Goal: Check status: Check status

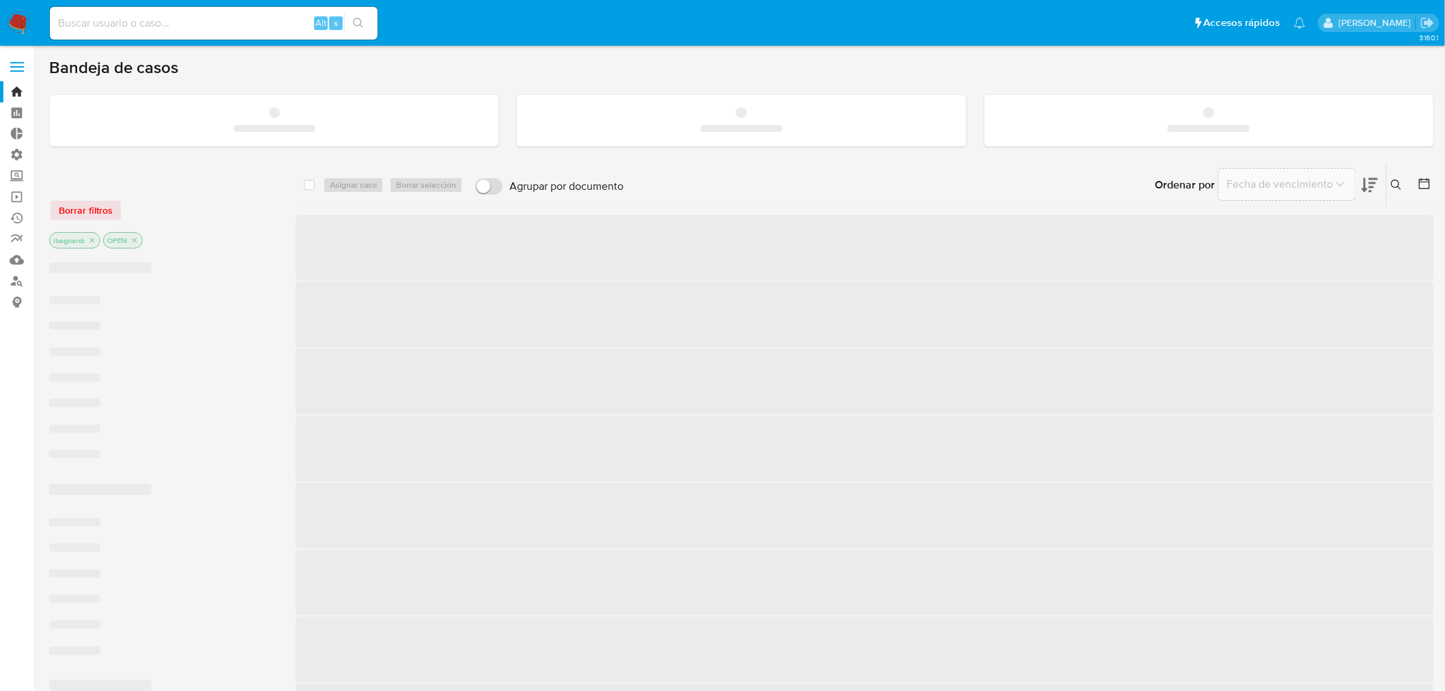
click at [175, 21] on input at bounding box center [214, 23] width 328 height 18
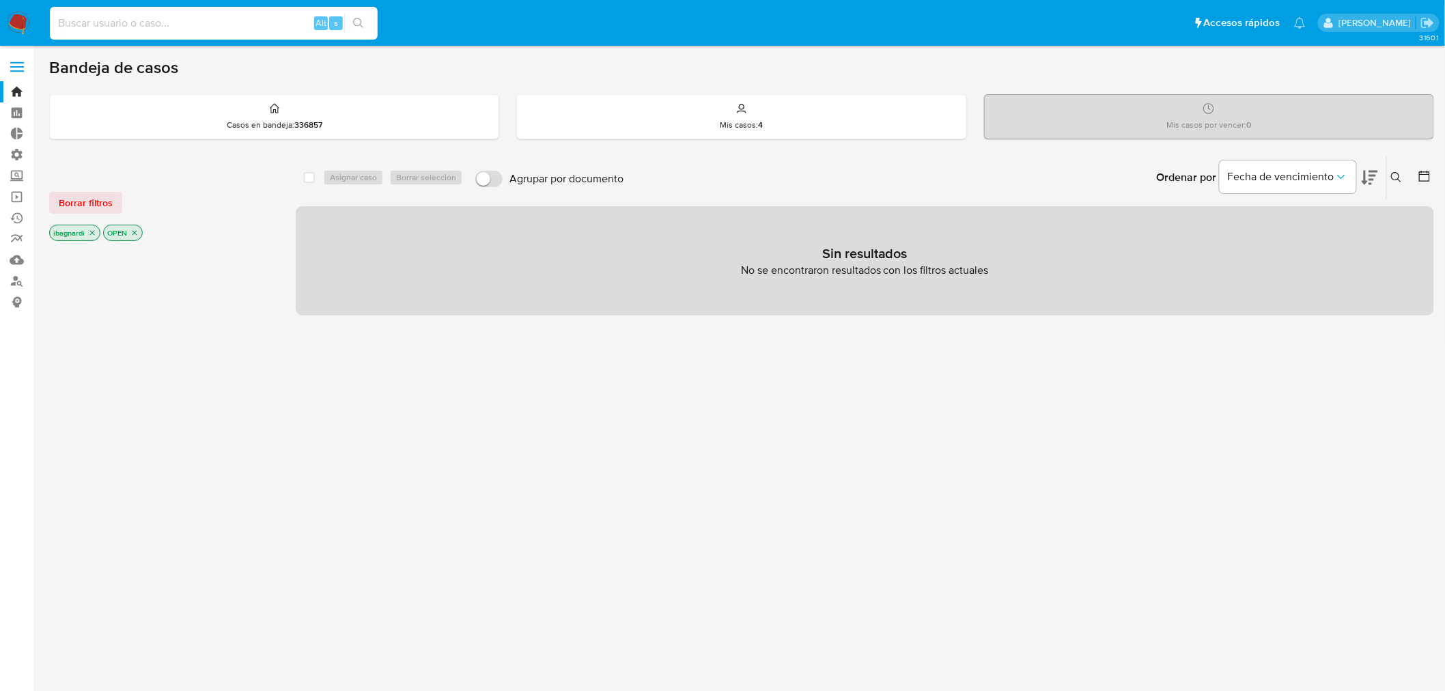
paste input "186268279"
type input "186268279"
click at [349, 14] on button "search-icon" at bounding box center [358, 23] width 28 height 19
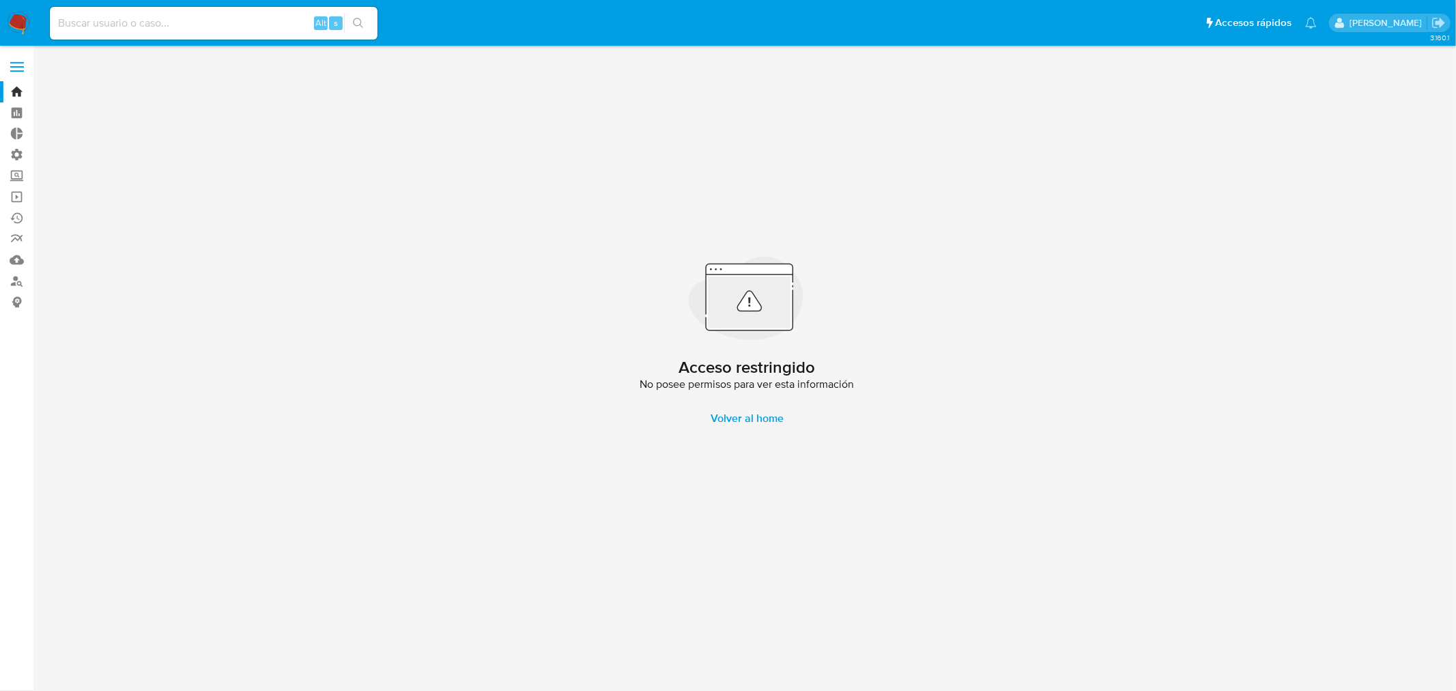
click at [131, 12] on div "Alt s" at bounding box center [214, 23] width 328 height 33
click at [126, 25] on input at bounding box center [214, 23] width 328 height 18
paste input "186268279"
click at [59, 26] on input "186268279" at bounding box center [214, 23] width 328 height 18
click at [156, 23] on input "186268279" at bounding box center [214, 23] width 328 height 18
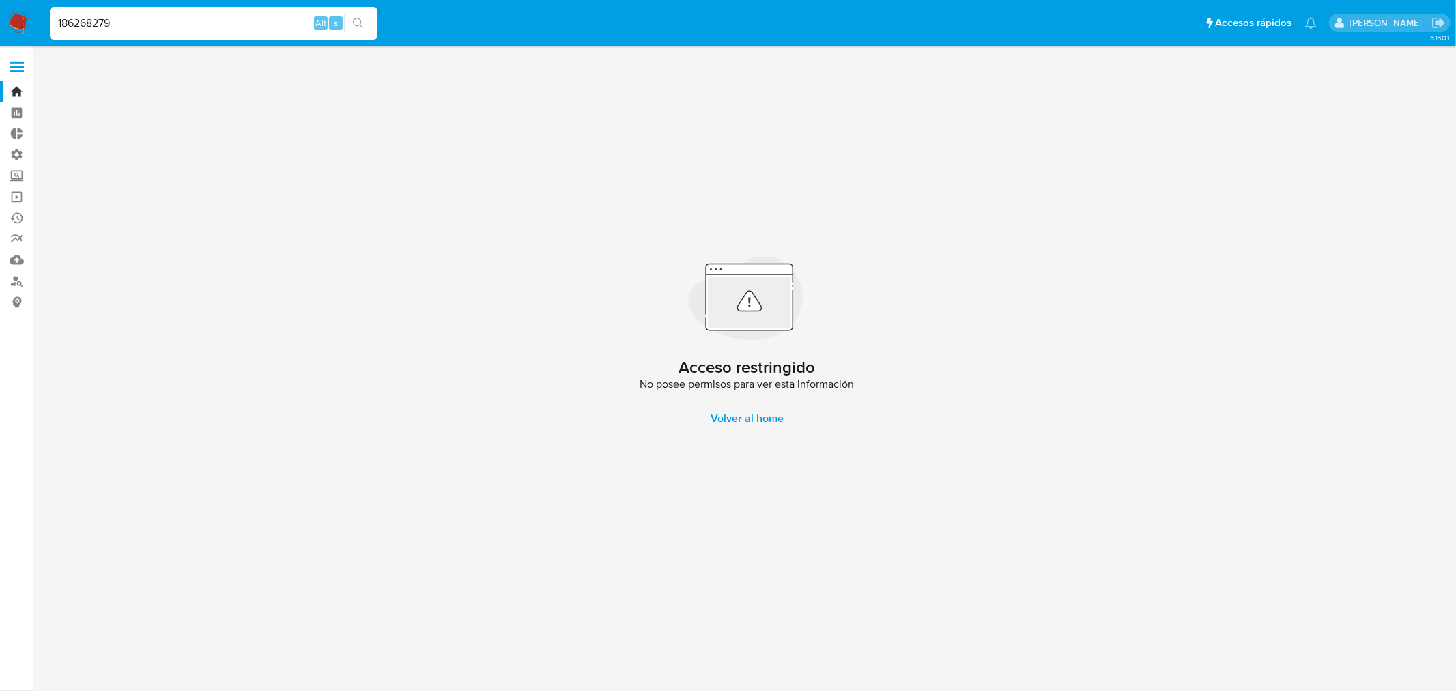
drag, startPoint x: 193, startPoint y: 23, endPoint x: -180, endPoint y: -30, distance: 376.5
click at [0, 0] on html "Pausado Ver notificaciones 186268279 Alt s Accesos rápidos Presiona las siguien…" at bounding box center [728, 345] width 1456 height 691
paste input "2"
type input "2186268279"
click at [362, 19] on icon "search-icon" at bounding box center [358, 23] width 11 height 11
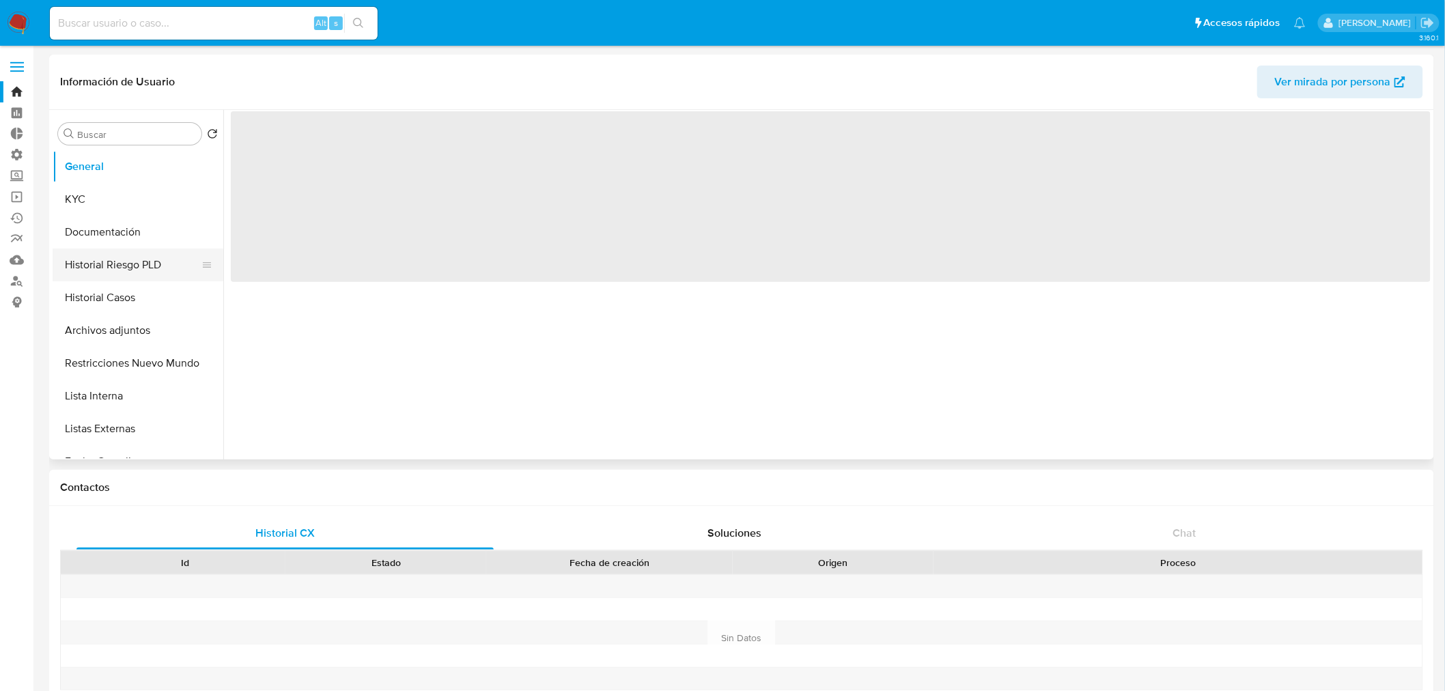
select select "10"
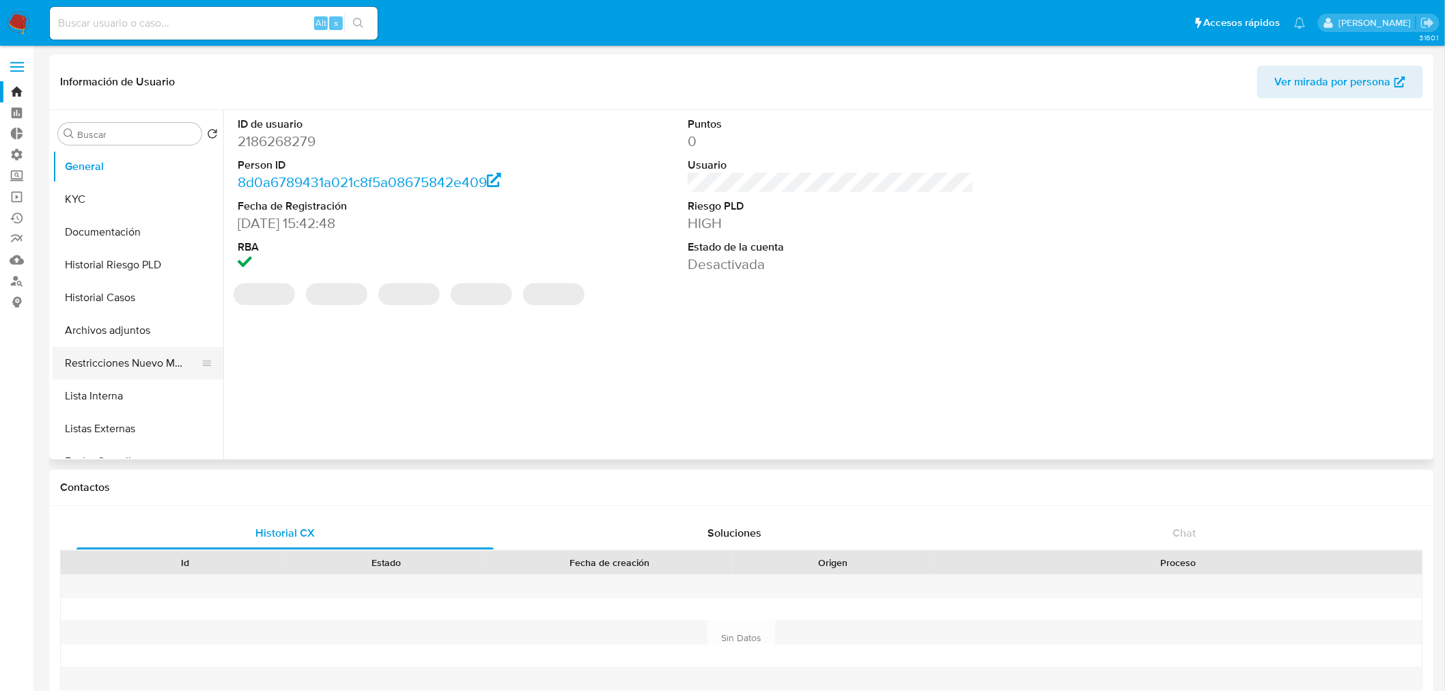
click at [138, 363] on button "Restricciones Nuevo Mundo" at bounding box center [133, 363] width 160 height 33
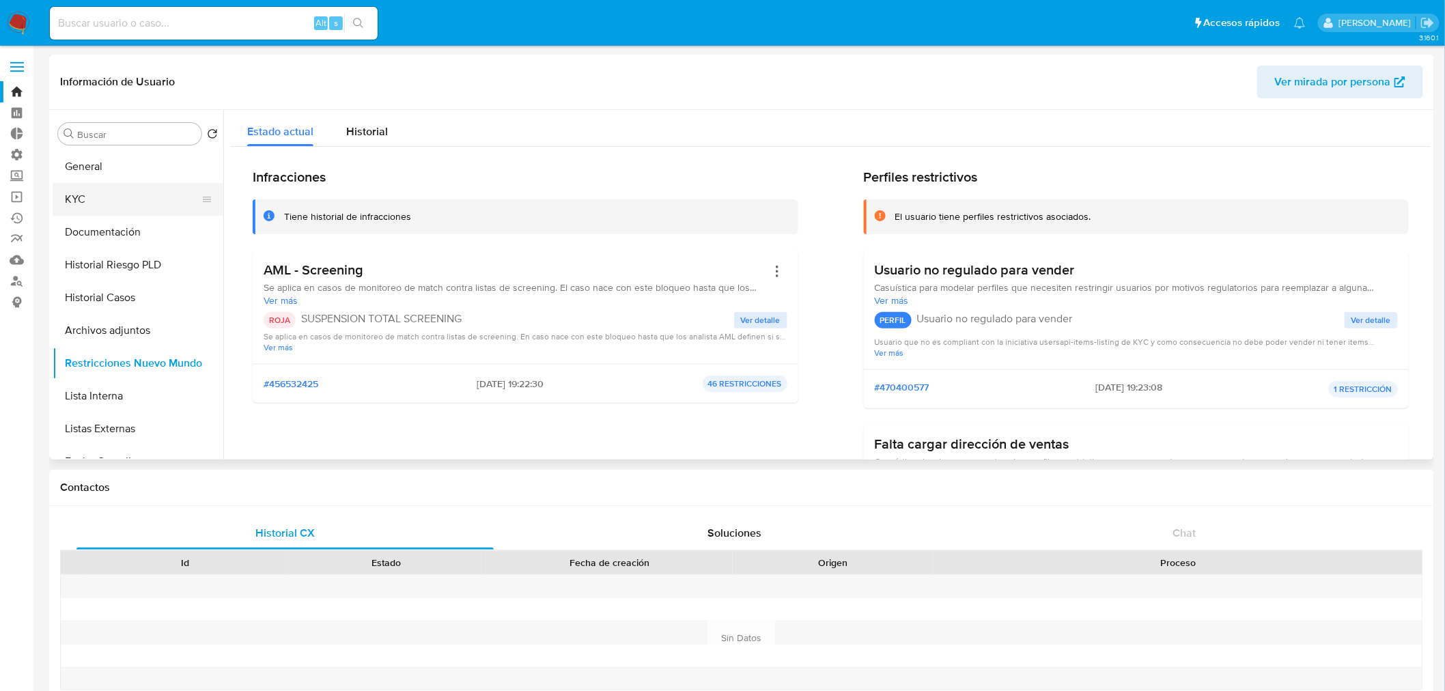
click at [90, 195] on button "KYC" at bounding box center [133, 199] width 160 height 33
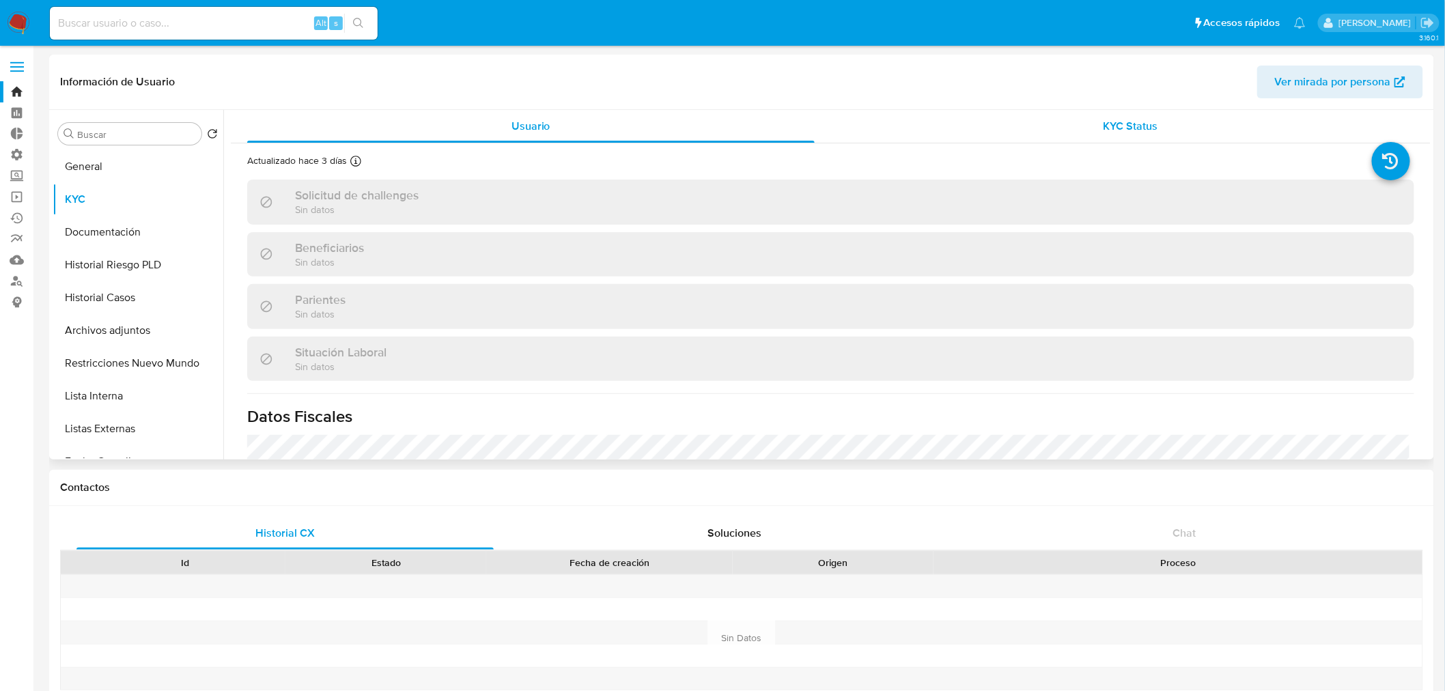
click at [1148, 120] on span "KYC Status" at bounding box center [1130, 126] width 55 height 16
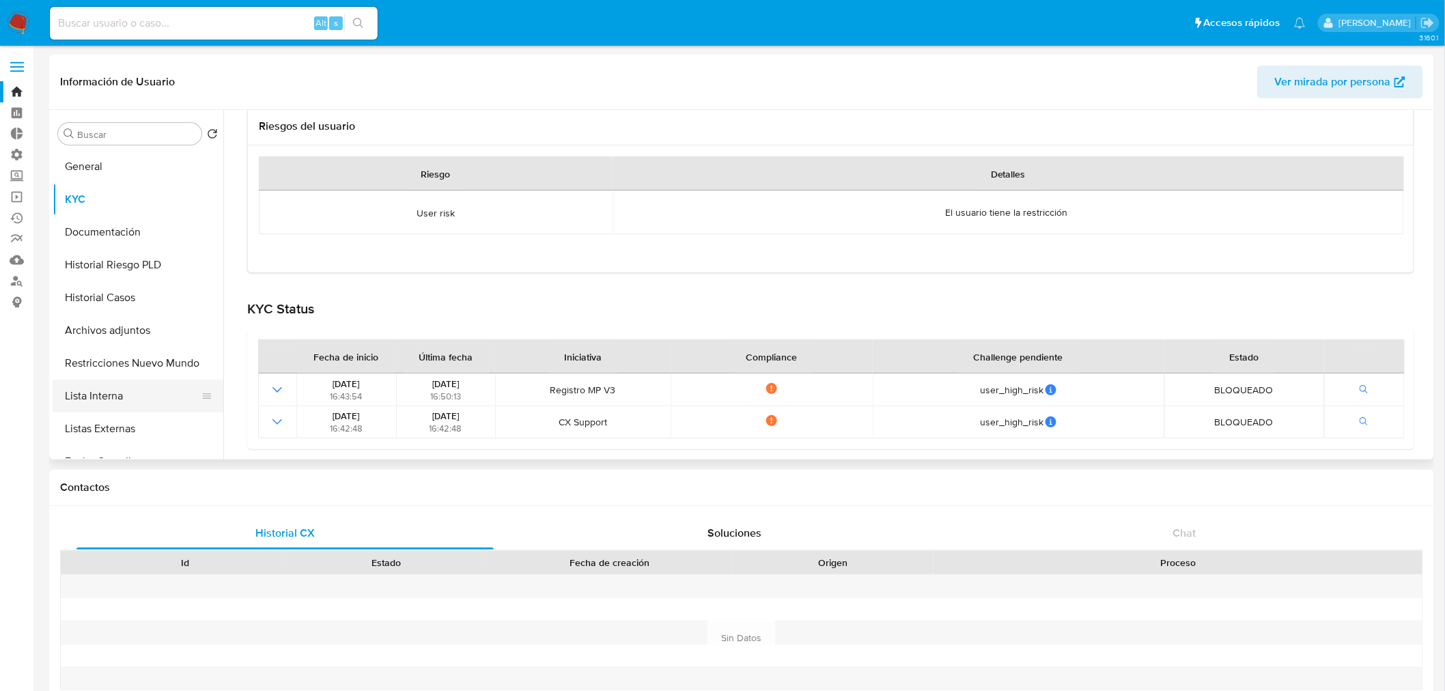
click at [142, 403] on button "Lista Interna" at bounding box center [133, 396] width 160 height 33
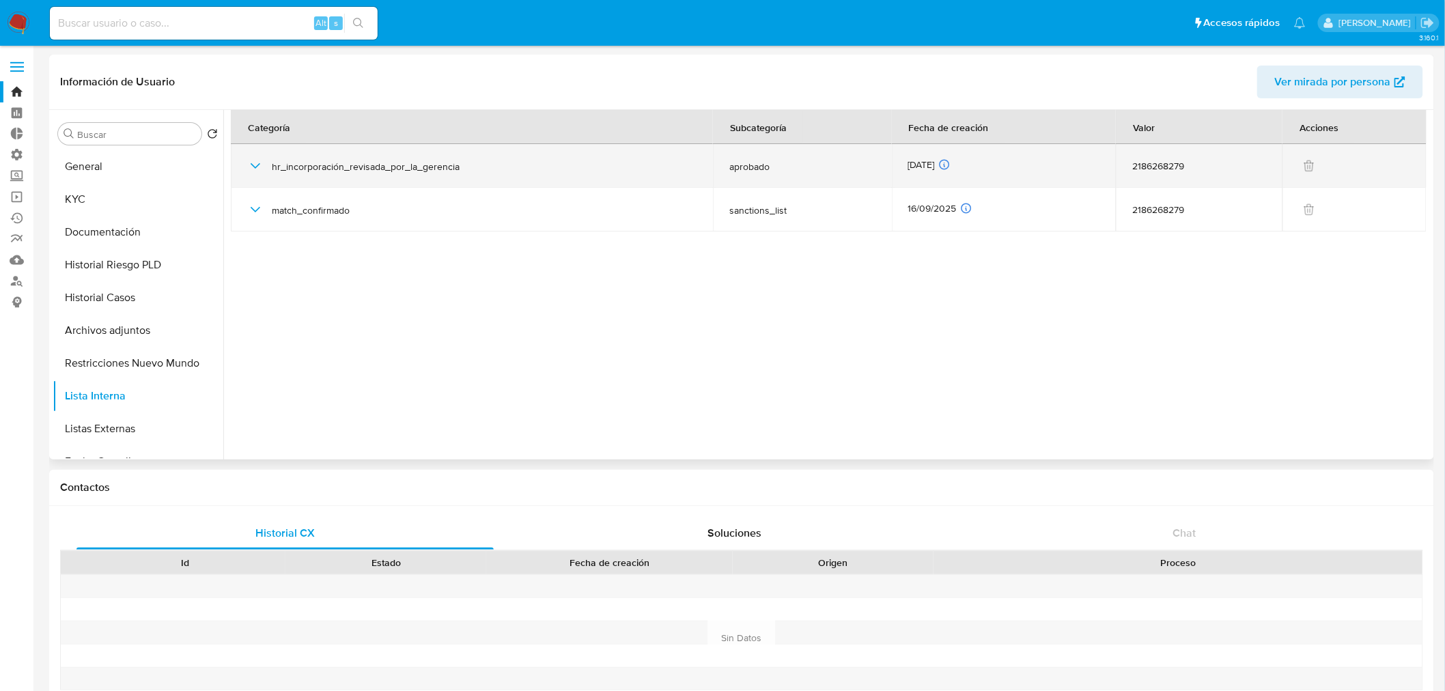
click at [253, 171] on icon "button" at bounding box center [255, 166] width 16 height 16
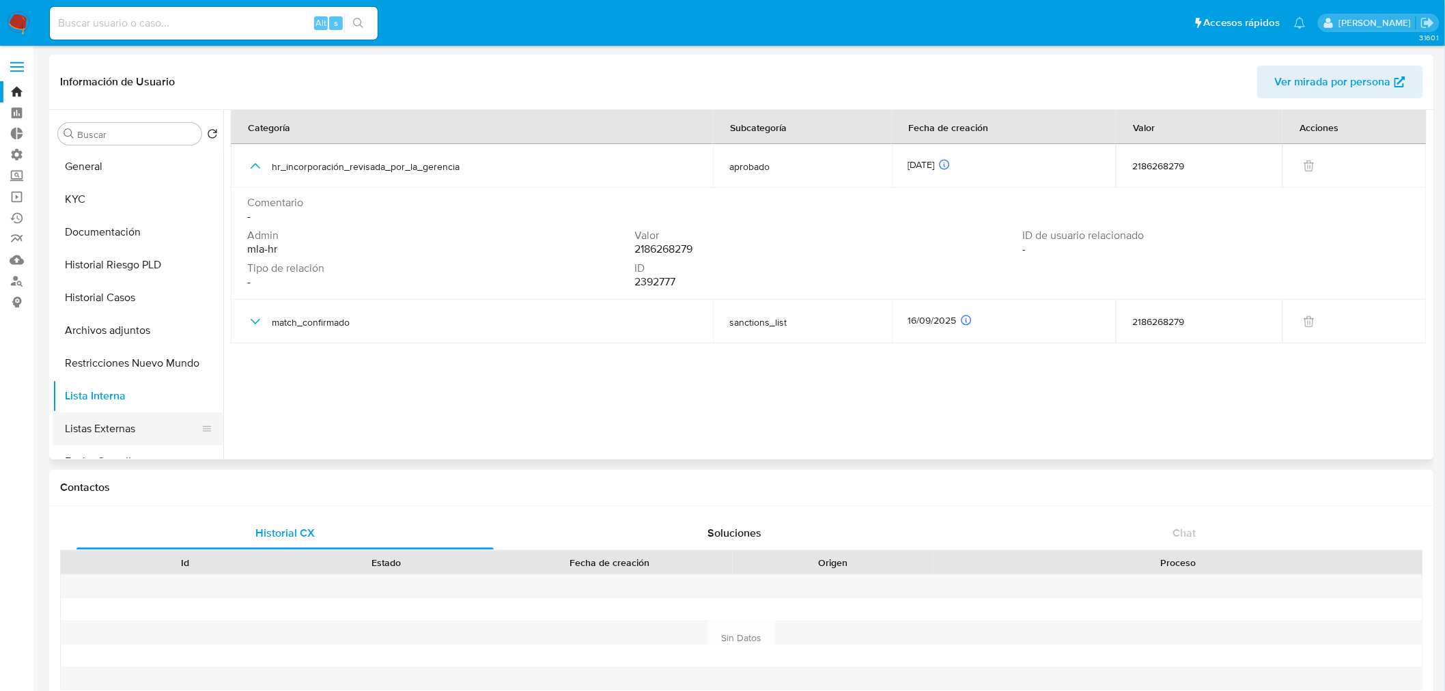
click at [107, 419] on button "Listas Externas" at bounding box center [133, 428] width 160 height 33
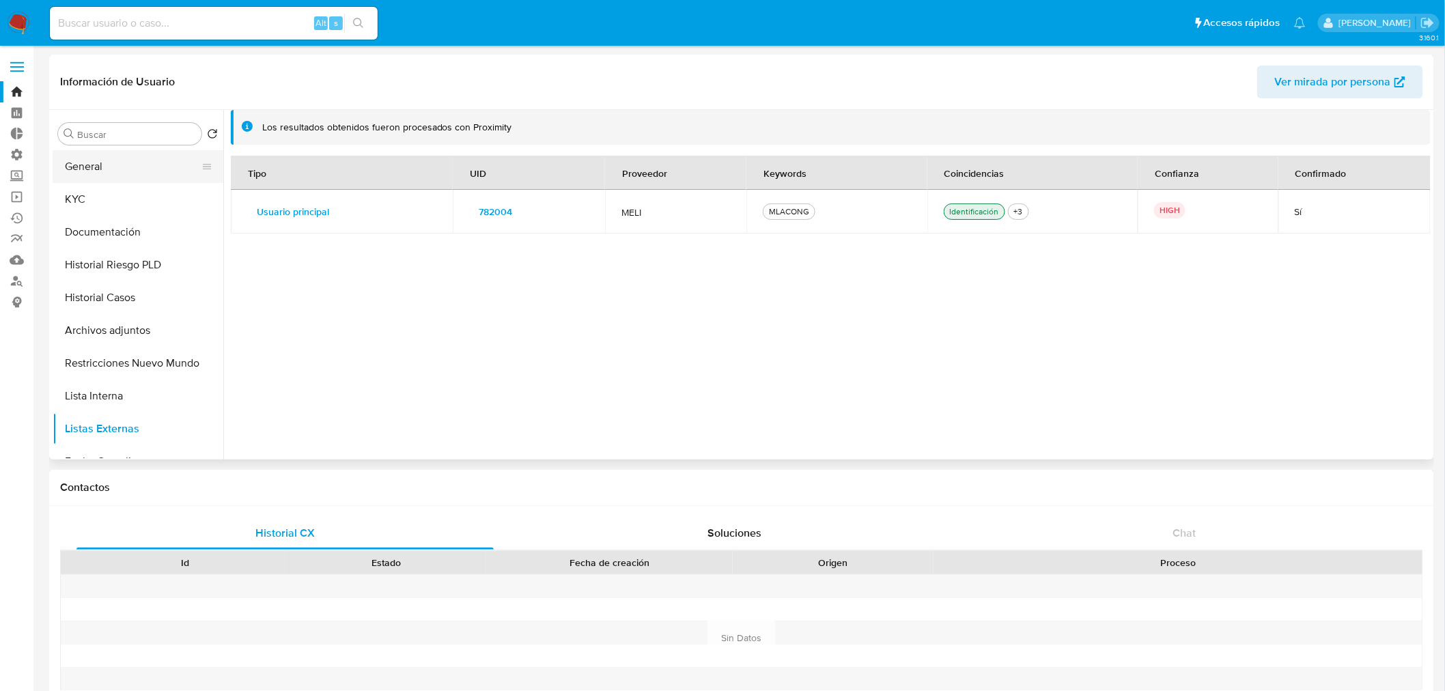
click at [72, 166] on button "General" at bounding box center [133, 166] width 160 height 33
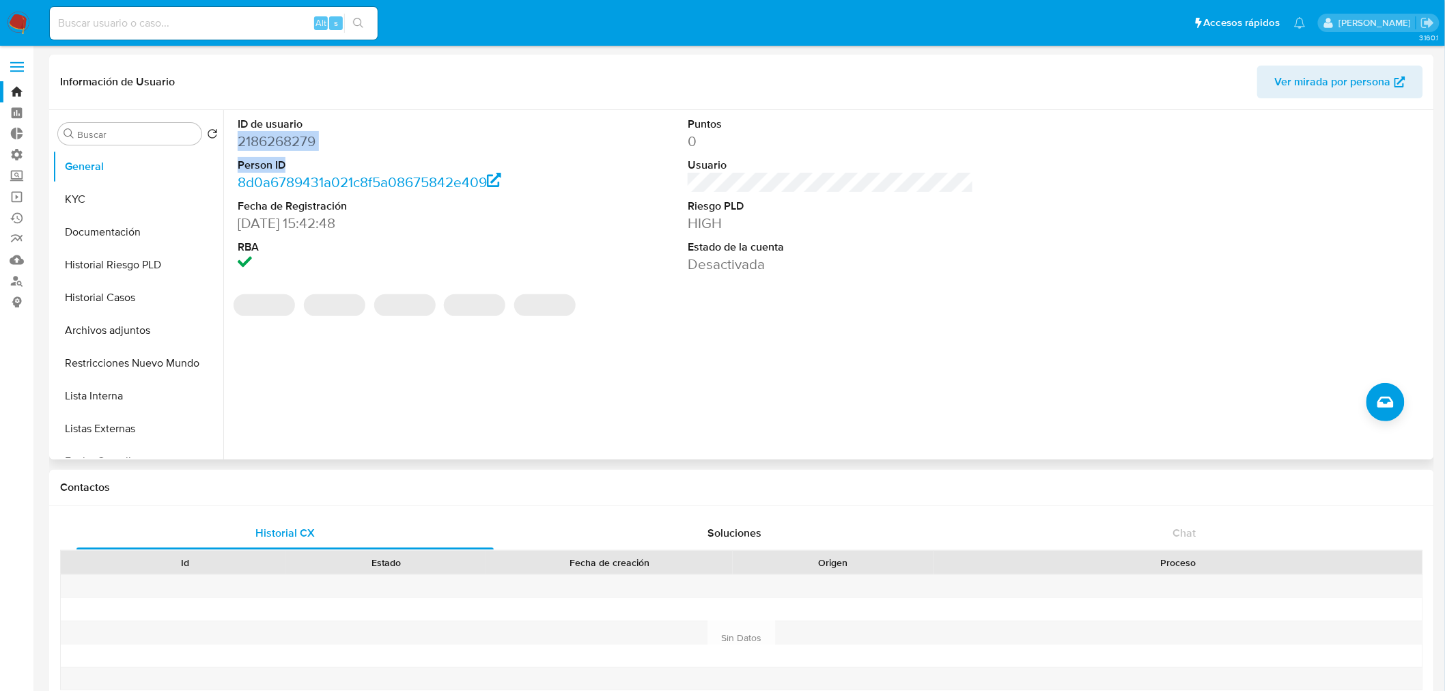
drag, startPoint x: 335, startPoint y: 152, endPoint x: 234, endPoint y: 144, distance: 101.3
click at [234, 144] on div "ID de usuario 2186268279 Person ID 8d0a6789431a021c8f5a08675842e409 Fecha de Re…" at bounding box center [381, 195] width 300 height 171
click at [236, 141] on div "ID de usuario 2186268279 Person ID 8d0a6789431a021c8f5a08675842e409 Fecha de Re…" at bounding box center [381, 195] width 300 height 171
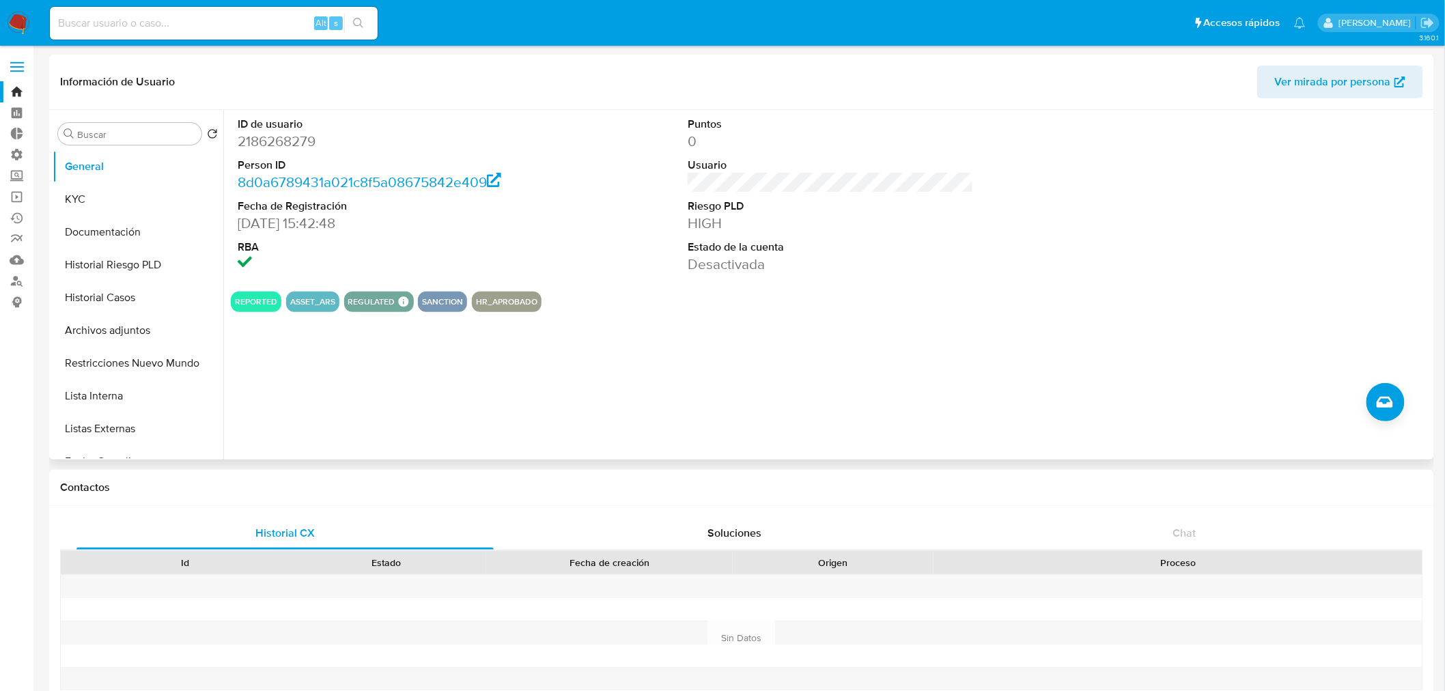
click at [355, 128] on dt "ID de usuario" at bounding box center [381, 124] width 286 height 15
drag, startPoint x: 340, startPoint y: 132, endPoint x: 240, endPoint y: 165, distance: 104.9
click at [231, 141] on div "ID de usuario 2186268279 Person ID 8d0a6789431a021c8f5a08675842e409 Fecha de Re…" at bounding box center [381, 195] width 300 height 171
copy dd "2186268279"
click at [117, 300] on button "Historial Casos" at bounding box center [133, 297] width 160 height 33
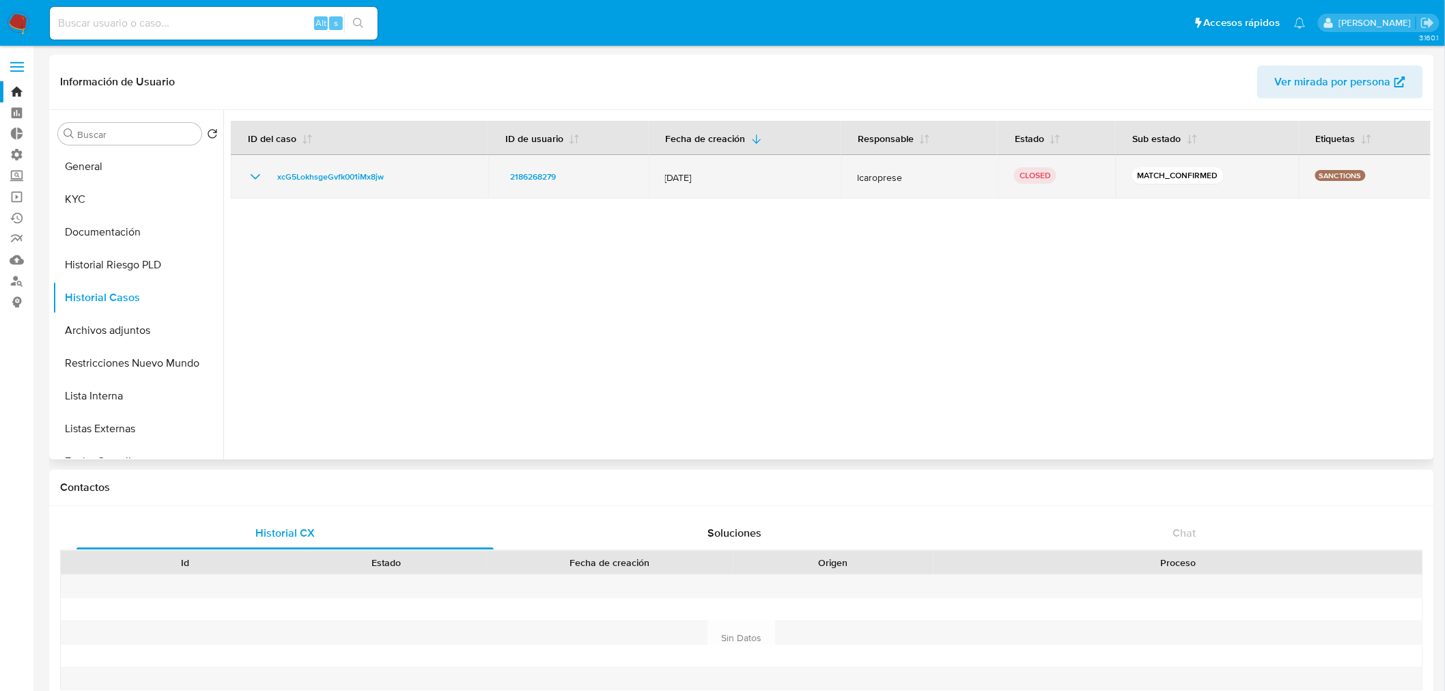
click at [258, 178] on icon "Mostrar/Ocultar" at bounding box center [255, 177] width 16 height 16
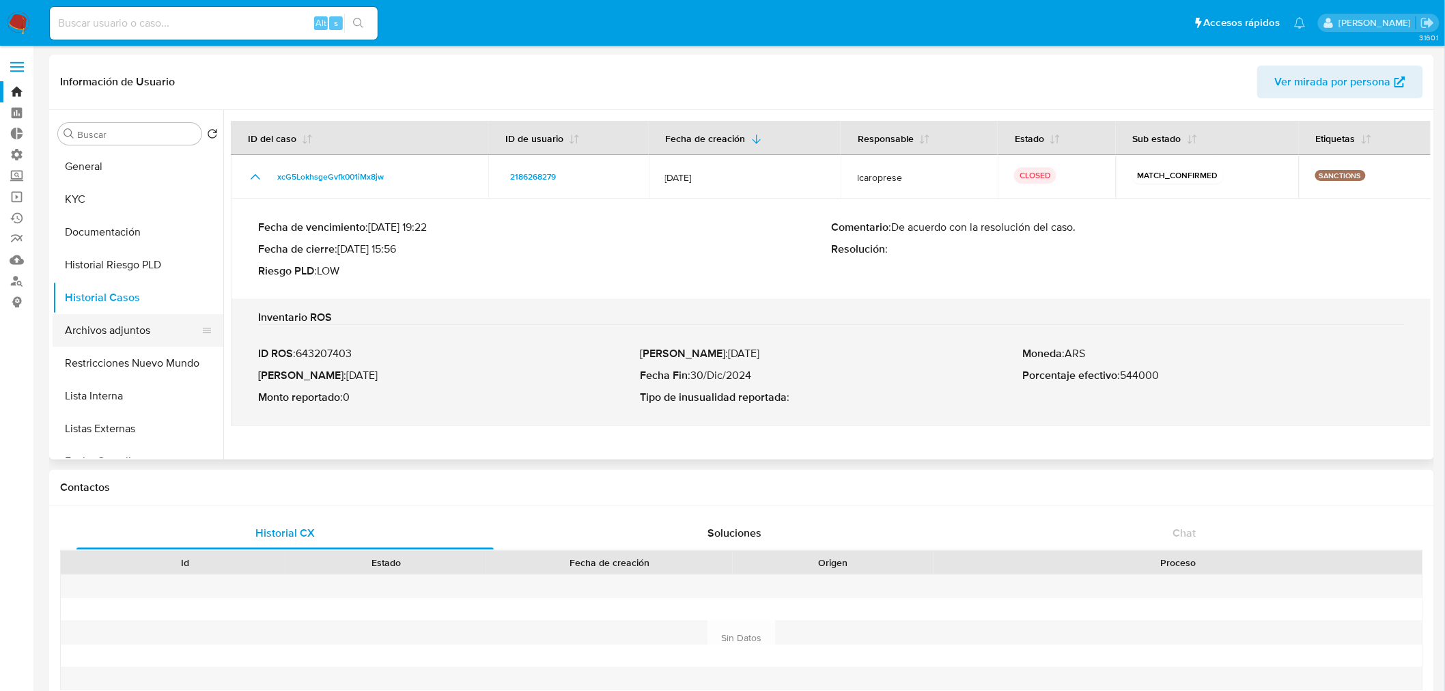
click at [130, 336] on button "Archivos adjuntos" at bounding box center [133, 330] width 160 height 33
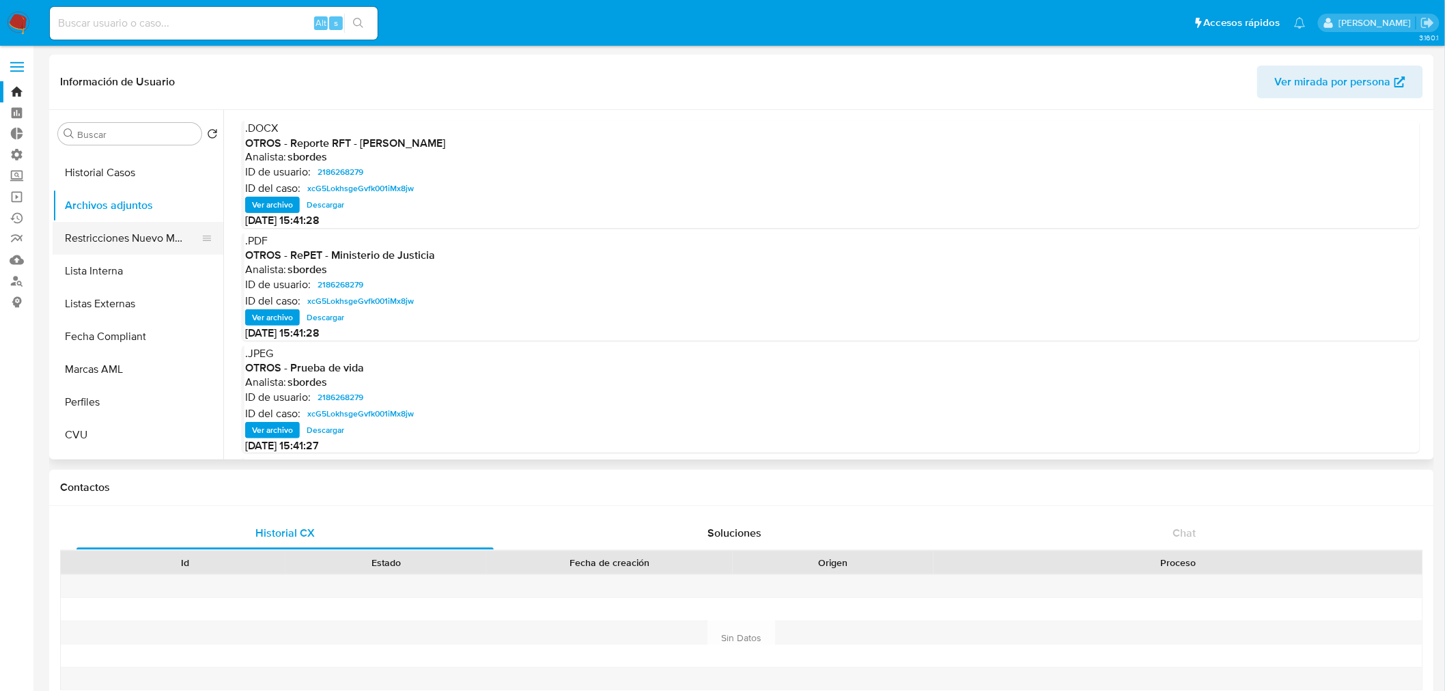
scroll to position [152, 0]
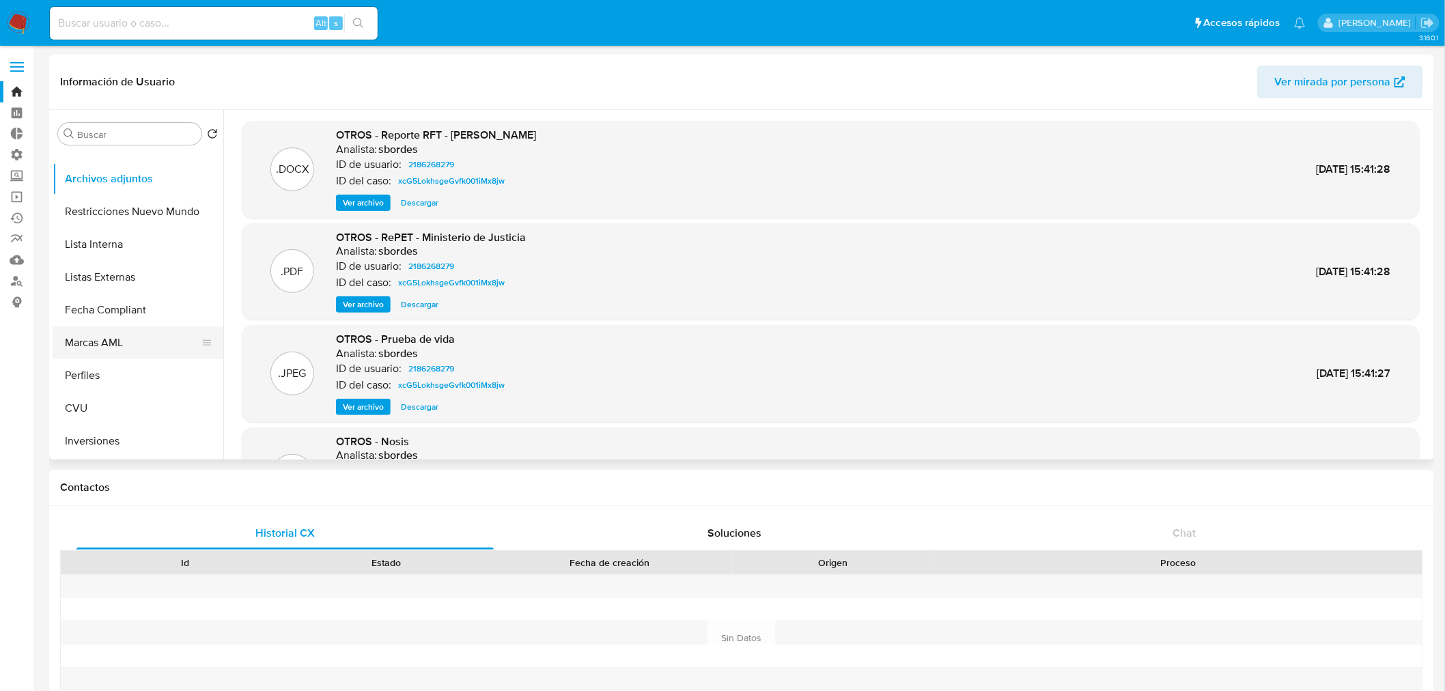
click at [133, 352] on button "Marcas AML" at bounding box center [133, 342] width 160 height 33
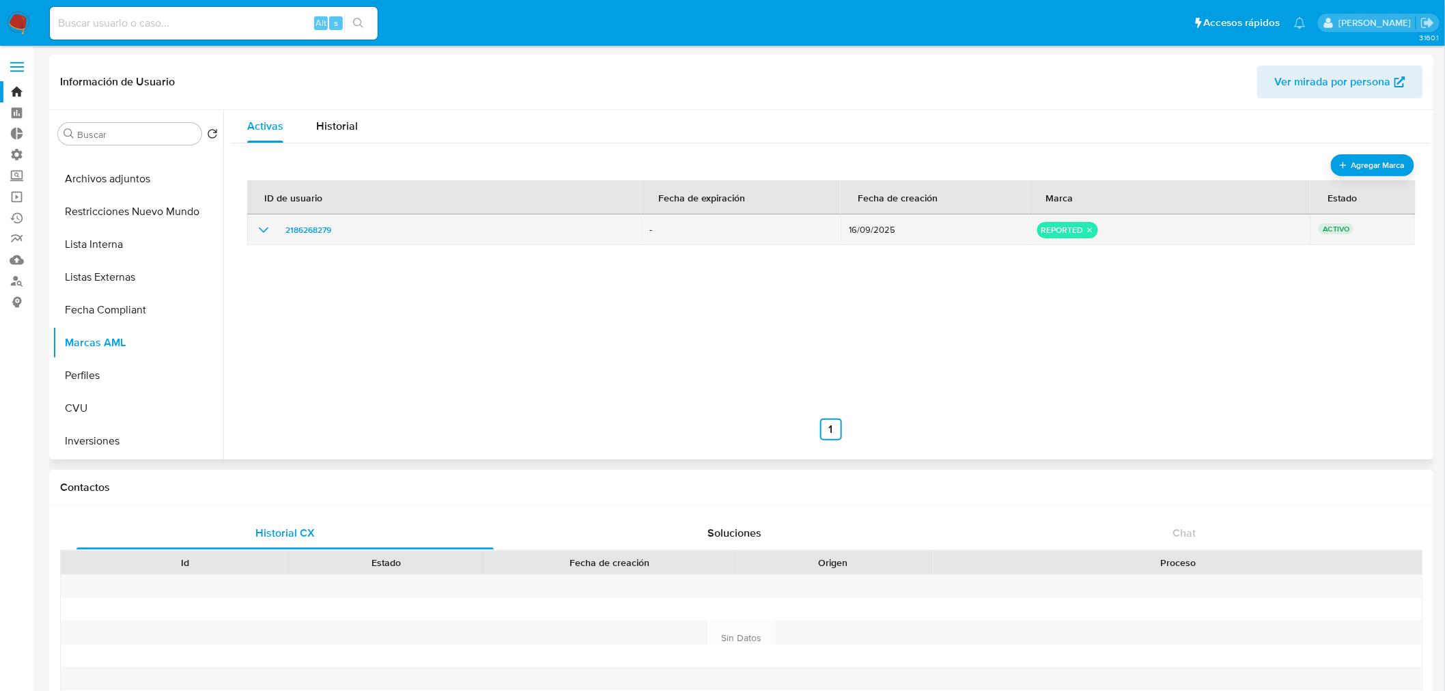
click at [258, 235] on icon "show_hidden_detail_by_id_2186268279" at bounding box center [263, 230] width 16 height 16
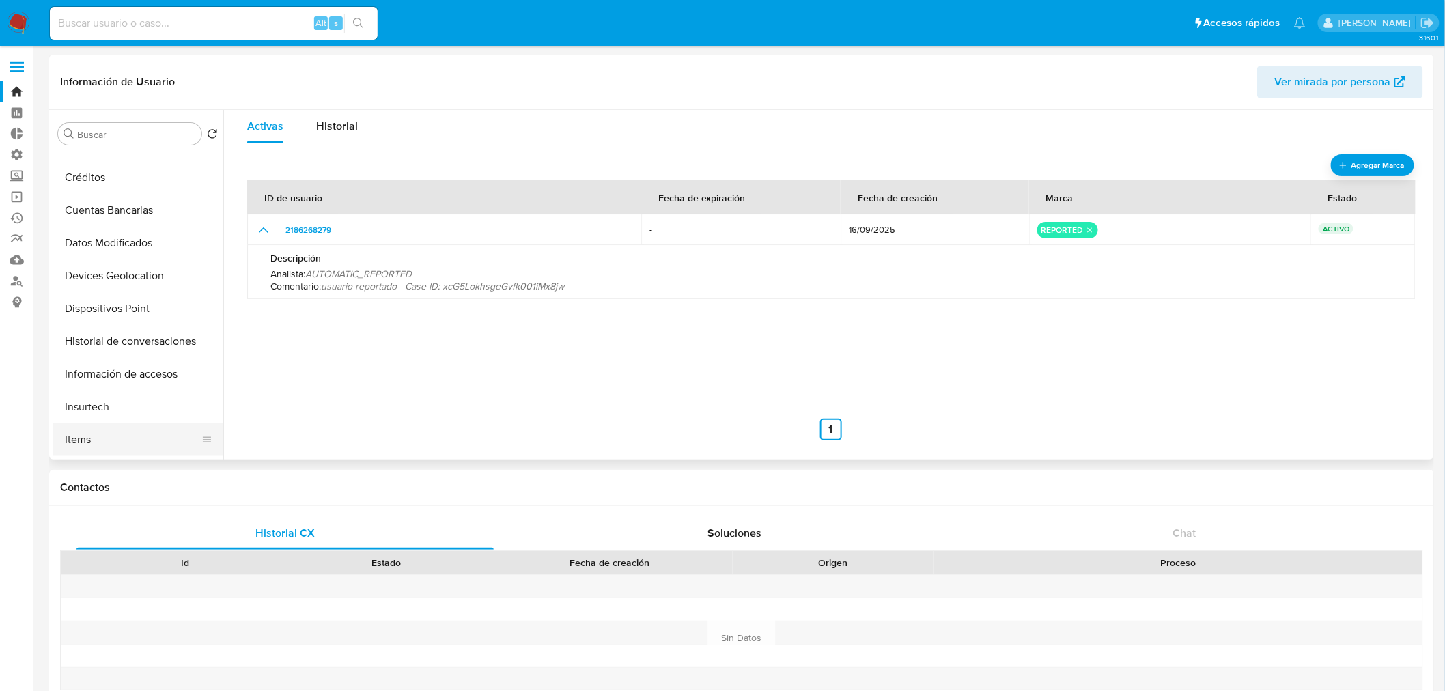
scroll to position [606, 0]
click at [145, 453] on button "Tarjetas" at bounding box center [133, 445] width 160 height 33
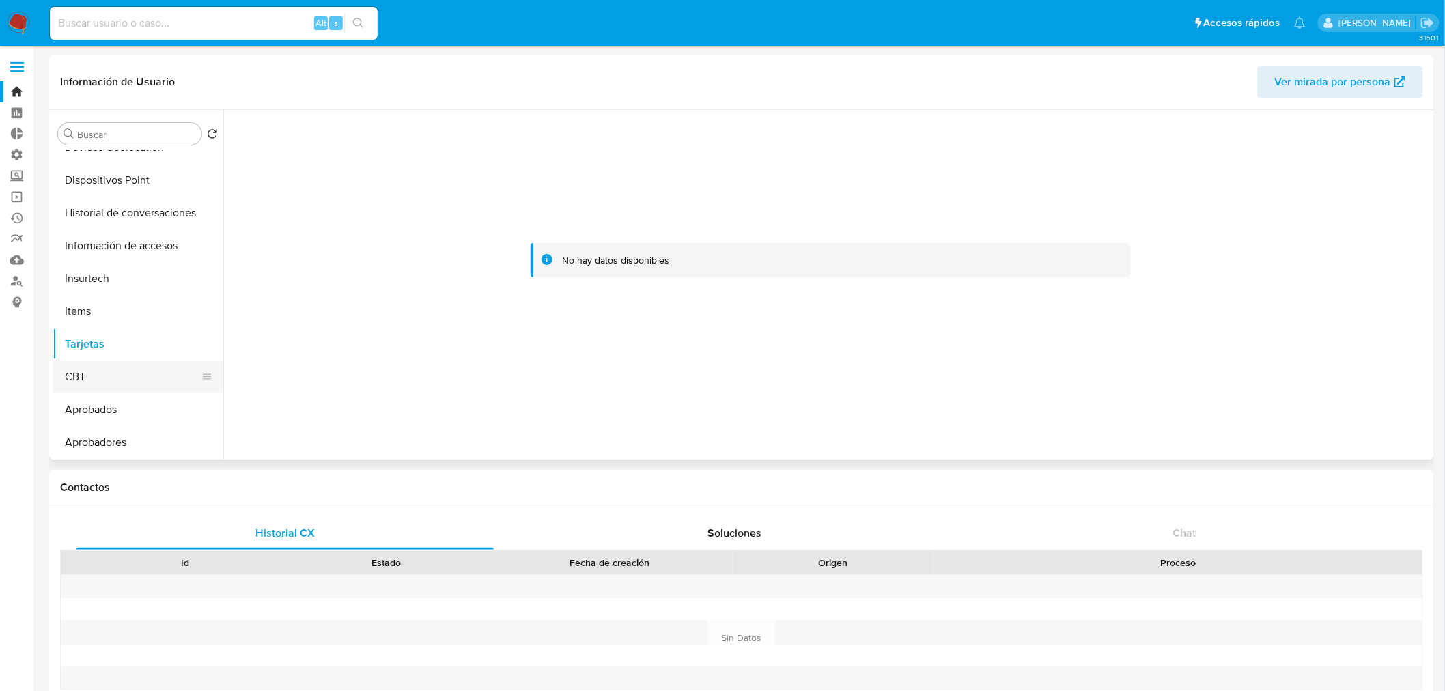
scroll to position [708, 0]
click at [113, 414] on button "Aprobados" at bounding box center [133, 409] width 160 height 33
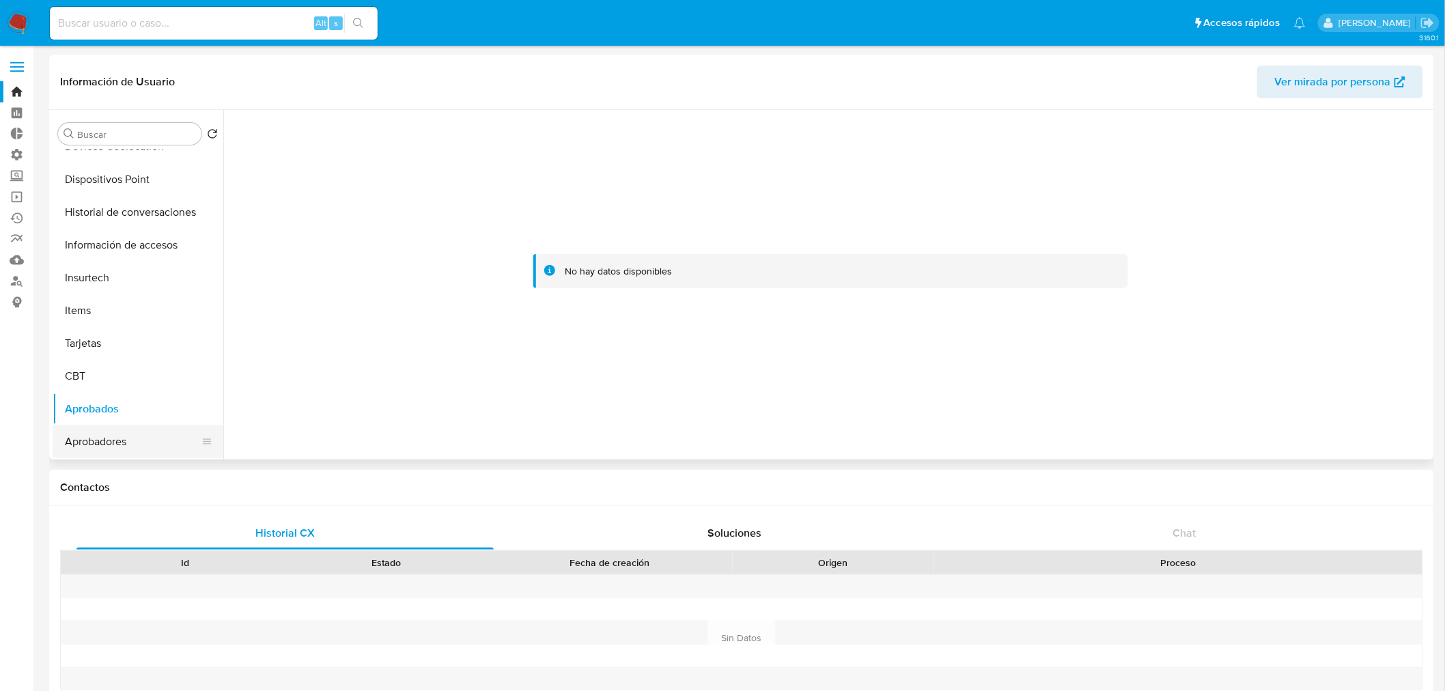
click at [94, 440] on button "Aprobadores" at bounding box center [133, 441] width 160 height 33
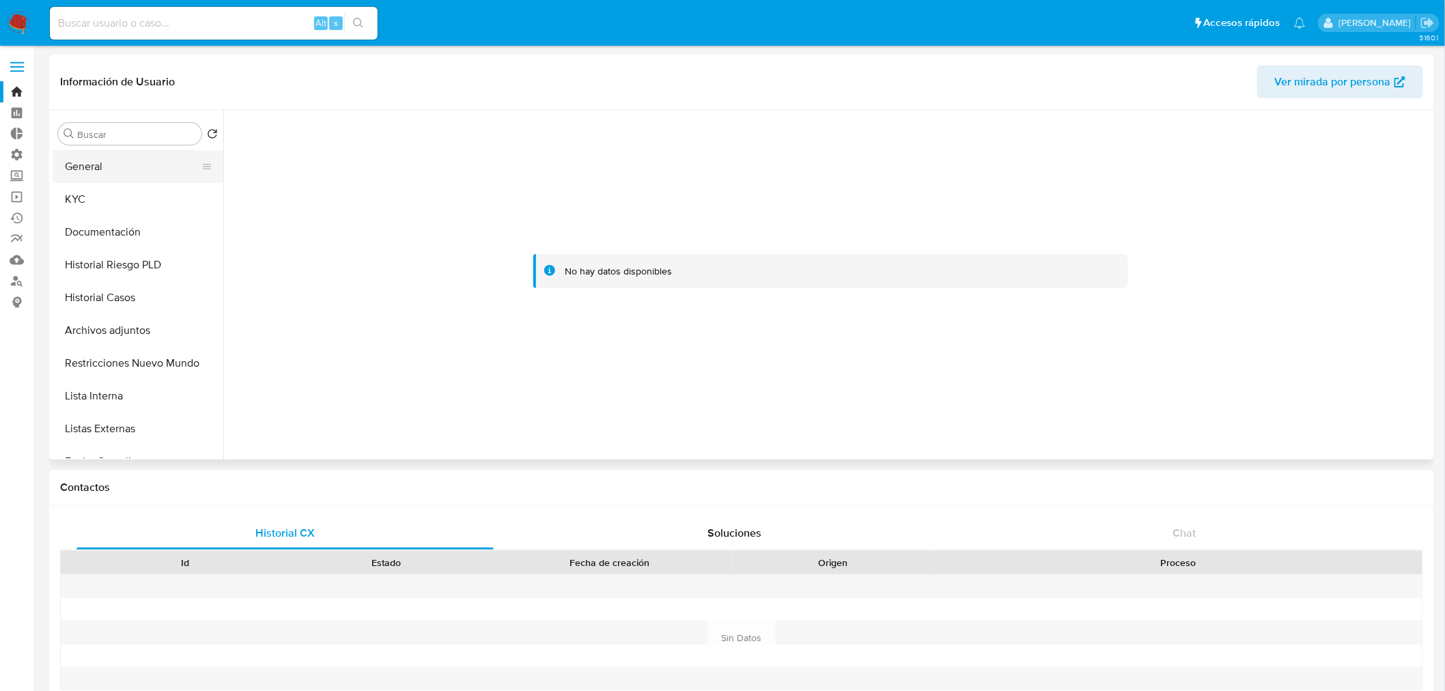
click at [132, 167] on button "General" at bounding box center [133, 166] width 160 height 33
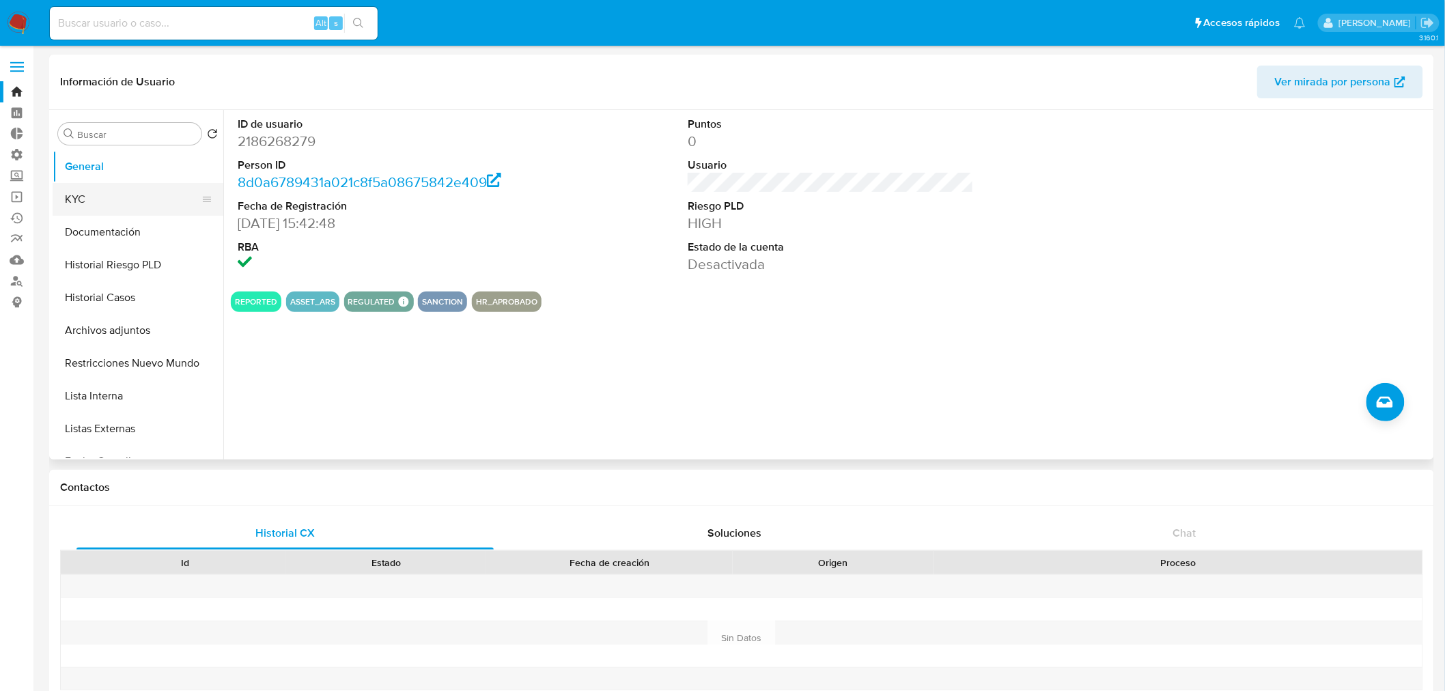
click at [98, 201] on button "KYC" at bounding box center [133, 199] width 160 height 33
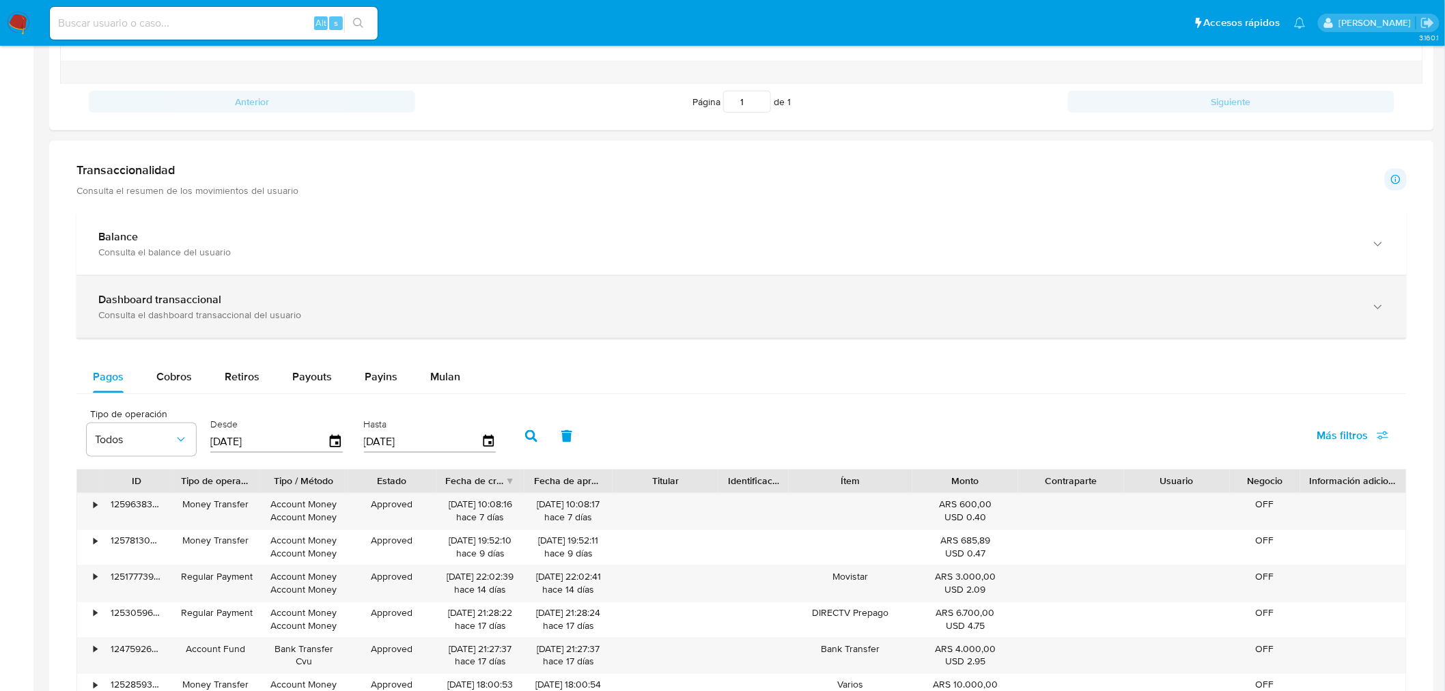
scroll to position [683, 0]
